Goal: Task Accomplishment & Management: Manage account settings

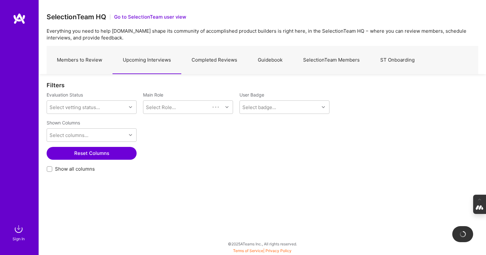
click at [86, 61] on link "Members to Review" at bounding box center [80, 60] width 66 height 28
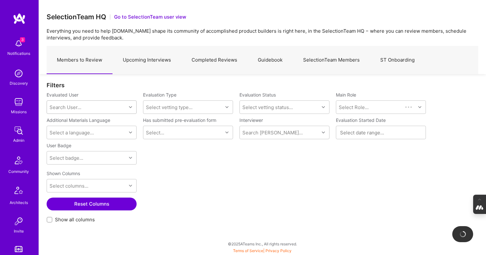
click at [65, 106] on div "Search User..." at bounding box center [65, 107] width 32 height 7
paste input "[EMAIL_ADDRESS][DOMAIN_NAME]"
type input "[EMAIL_ADDRESS][DOMAIN_NAME]"
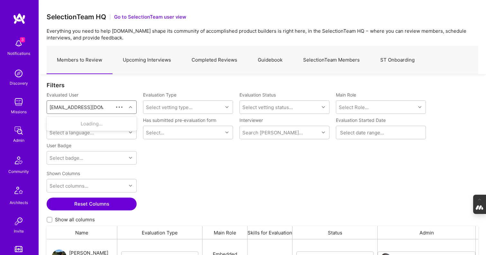
scroll to position [188, 432]
click at [82, 129] on div "[EMAIL_ADDRESS][DOMAIN_NAME]" at bounding box center [99, 130] width 65 height 7
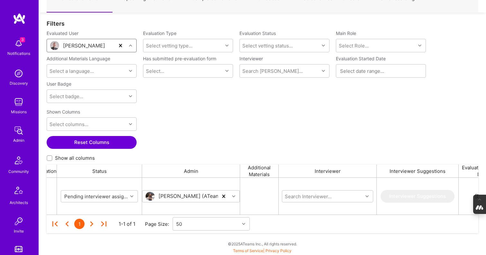
scroll to position [0, 236]
click at [127, 194] on div "grid" at bounding box center [132, 197] width 10 height 8
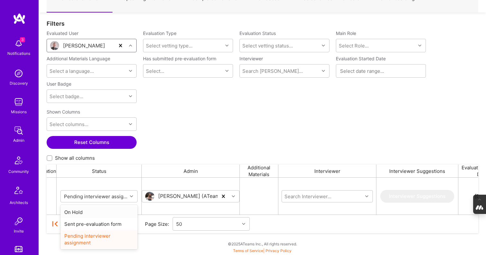
click at [98, 212] on div "On Hold" at bounding box center [98, 213] width 77 height 12
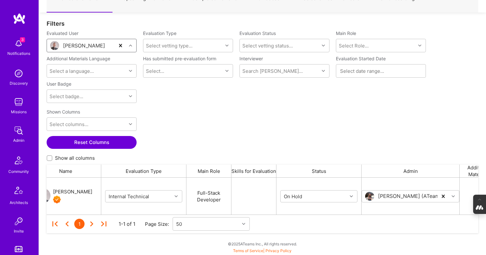
scroll to position [0, 0]
